Goal: Information Seeking & Learning: Learn about a topic

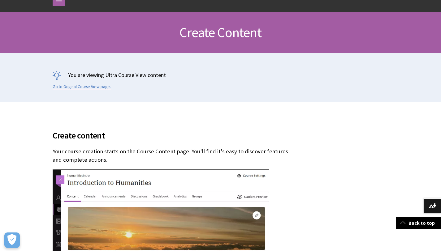
scroll to position [111, 0]
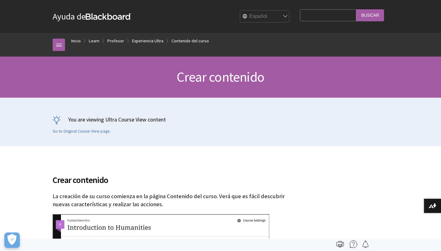
click at [334, 16] on input "Search Query" at bounding box center [328, 15] width 56 height 12
type input "h5p"
click at [356, 9] on input "Buscar" at bounding box center [370, 15] width 28 height 12
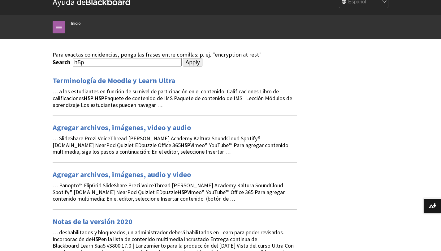
scroll to position [12, 0]
